Goal: Find specific page/section: Find specific page/section

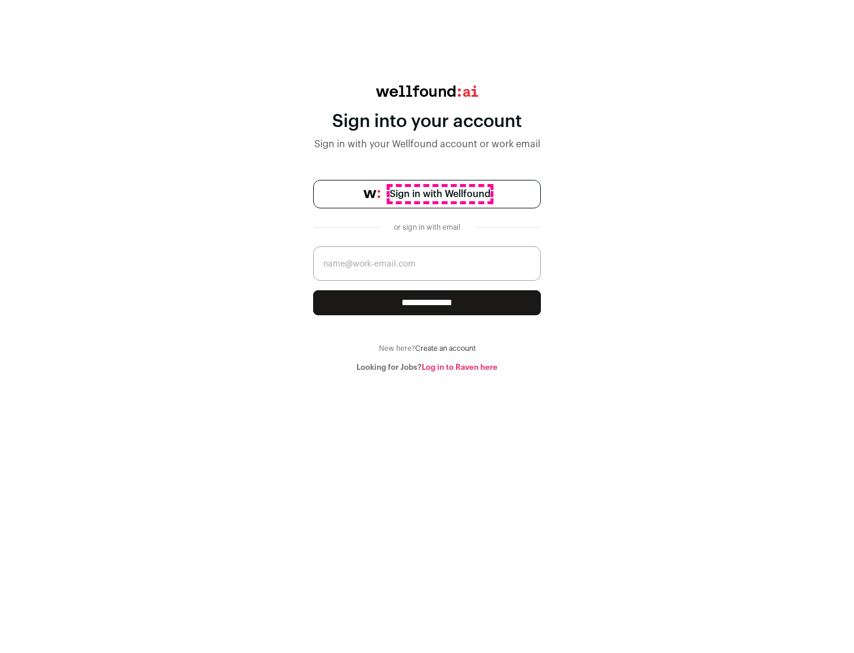
click at [440, 194] on span "Sign in with Wellfound" at bounding box center [440, 194] width 101 height 14
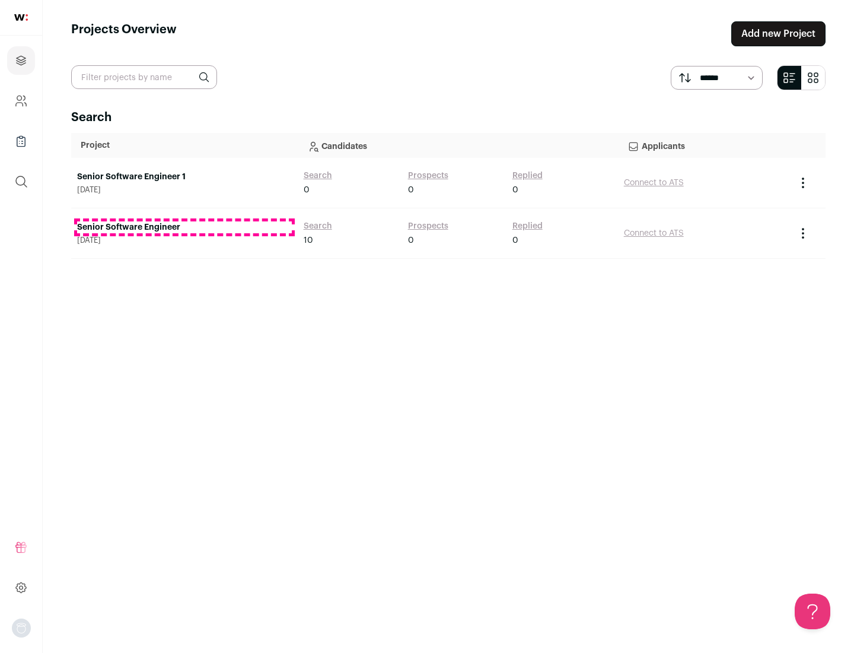
click at [184, 227] on link "Senior Software Engineer" at bounding box center [184, 227] width 215 height 12
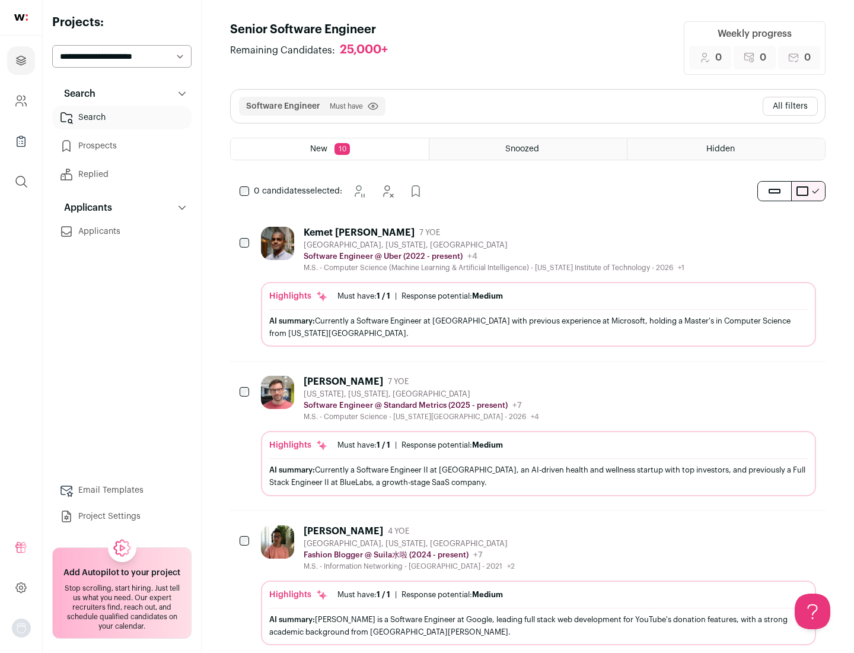
click at [528, 287] on div "Highlights Must have: 1 / 1 How many must haves have been fulfilled? | Response…" at bounding box center [538, 314] width 555 height 65
